Goal: Learn about a topic

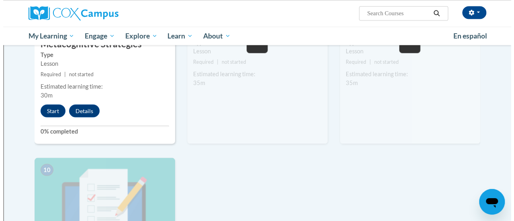
scroll to position [728, 0]
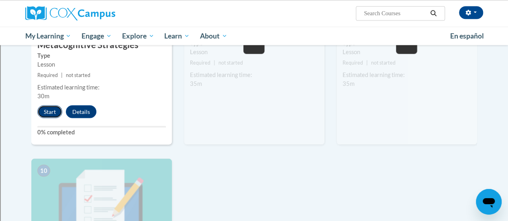
click at [43, 112] on button "Start" at bounding box center [49, 111] width 25 height 13
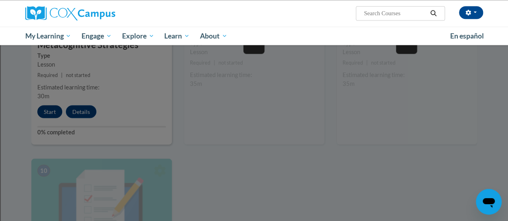
scroll to position [743, 0]
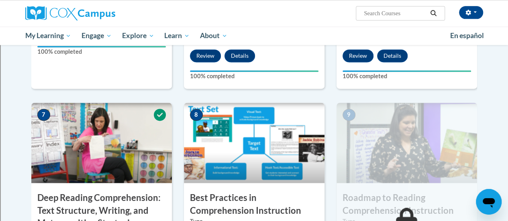
scroll to position [549, 0]
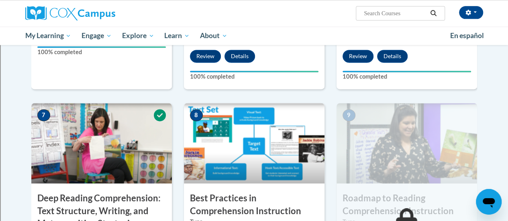
click at [438, 153] on img at bounding box center [406, 143] width 140 height 80
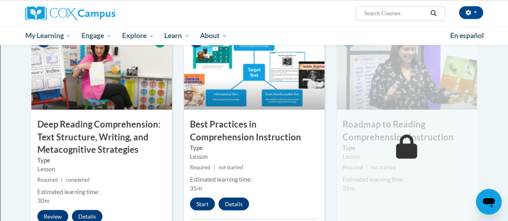
scroll to position [633, 0]
